Goal: Check status: Check status

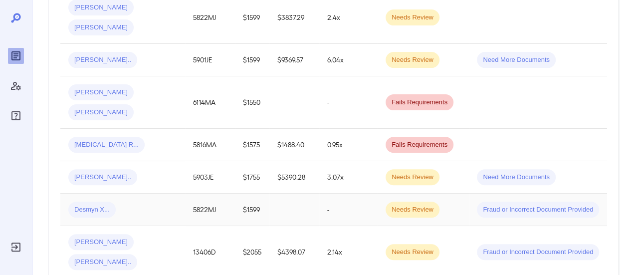
scroll to position [349, 0]
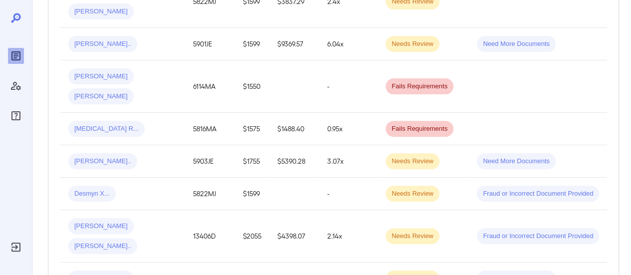
click at [164, 218] on div "Angie-Michelle N... Germain O..." at bounding box center [122, 236] width 109 height 36
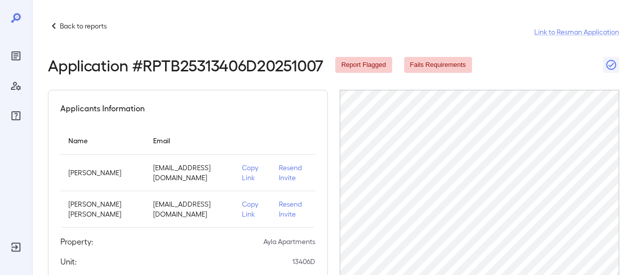
click at [55, 26] on icon at bounding box center [54, 26] width 12 height 12
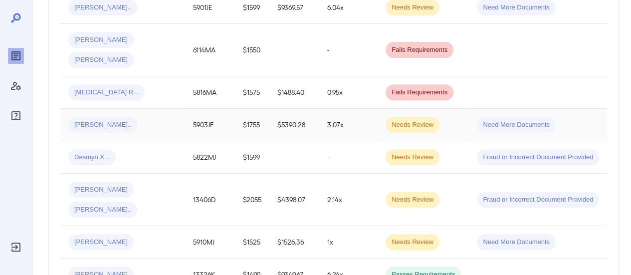
scroll to position [399, 0]
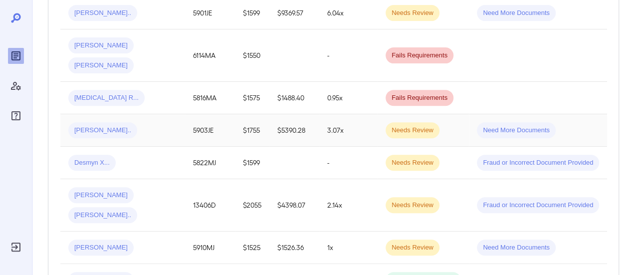
scroll to position [400, 0]
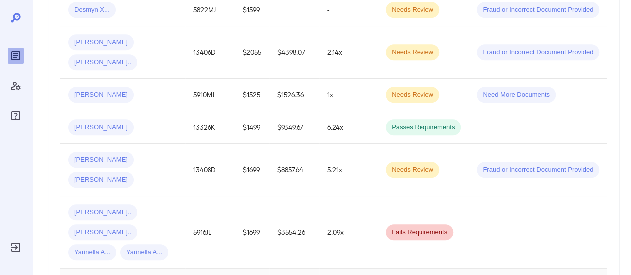
scroll to position [548, 0]
